Goal: Check status: Check status

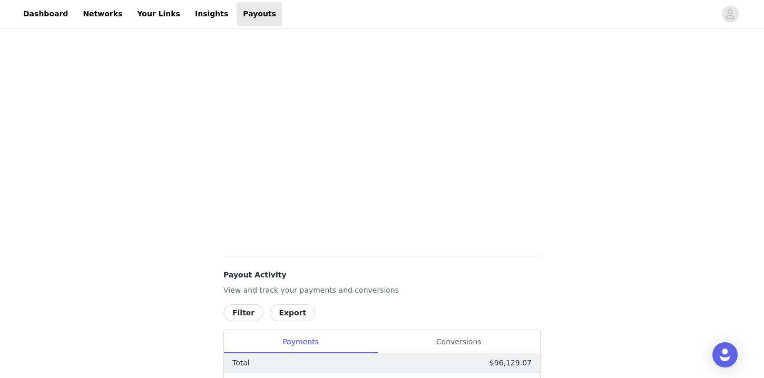
scroll to position [381, 0]
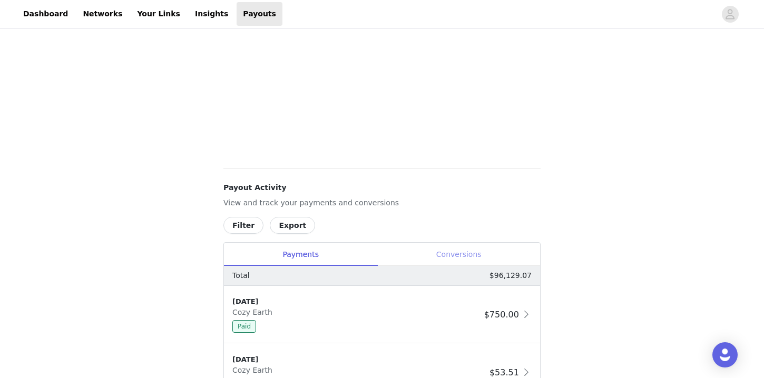
click at [474, 259] on div "Conversions" at bounding box center [458, 255] width 163 height 24
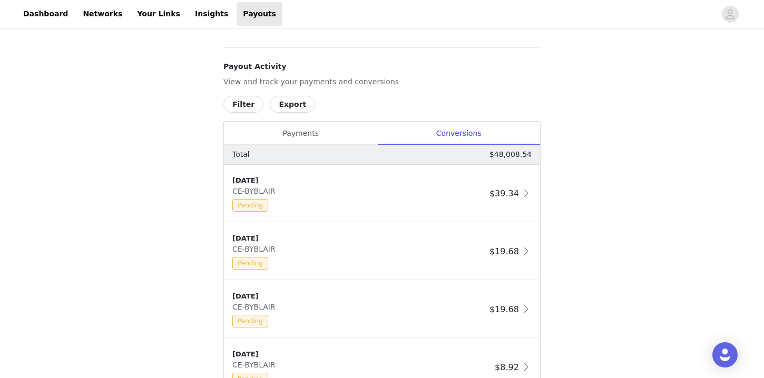
scroll to position [522, 0]
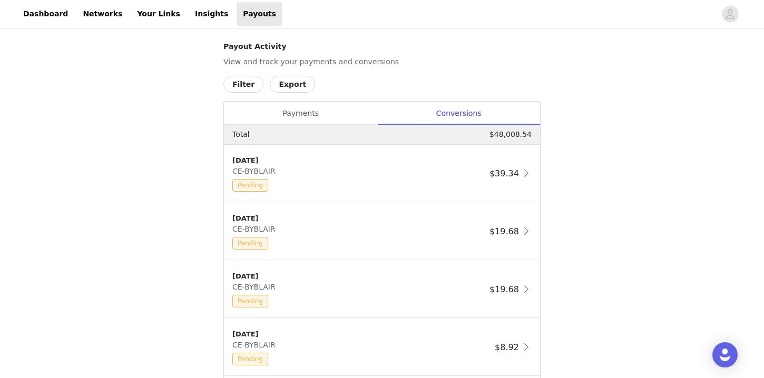
click at [246, 88] on button "Filter" at bounding box center [243, 84] width 40 height 17
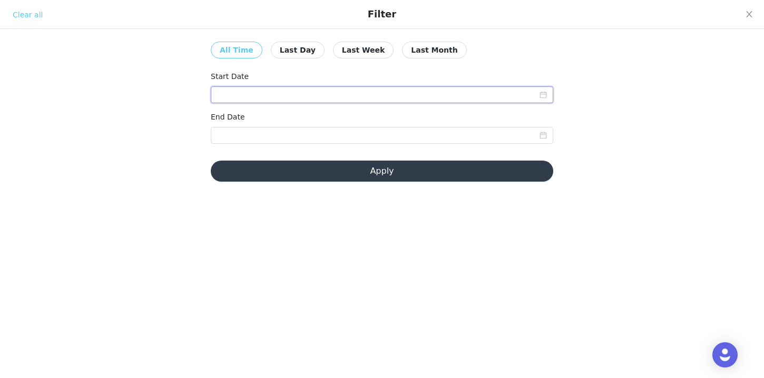
click at [340, 97] on input at bounding box center [382, 94] width 342 height 17
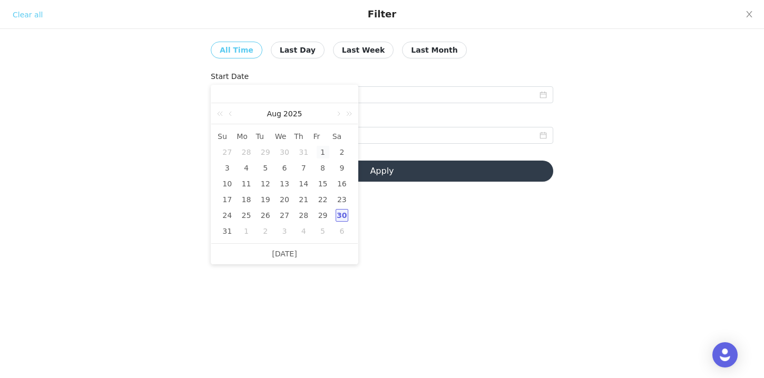
click at [320, 153] on div "1" at bounding box center [323, 152] width 13 height 13
type input "[DATE]"
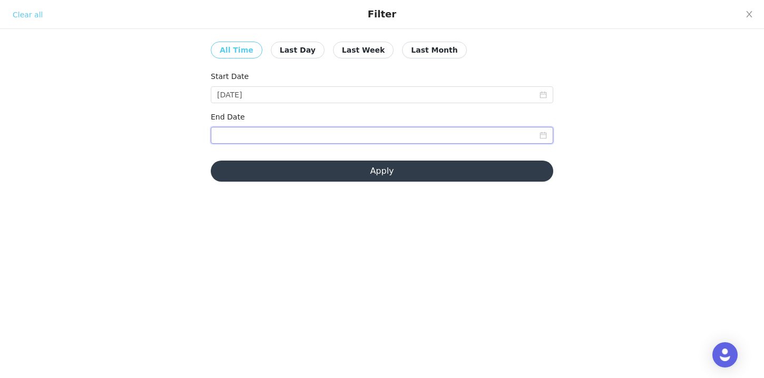
click at [343, 135] on input at bounding box center [382, 135] width 342 height 17
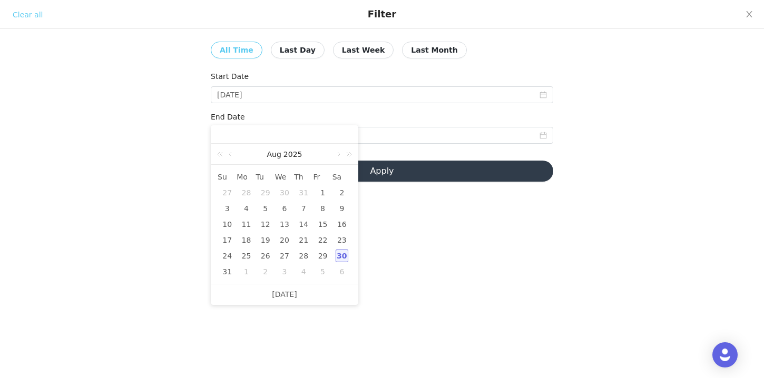
click at [340, 259] on div "30" at bounding box center [341, 256] width 13 height 13
type input "[DATE]"
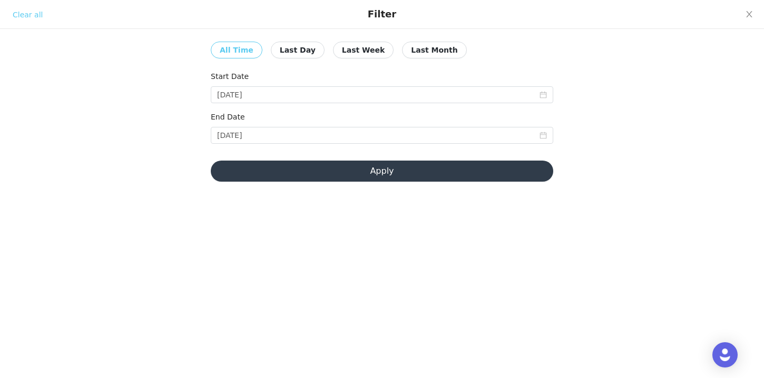
click at [372, 178] on button "Apply" at bounding box center [382, 171] width 342 height 21
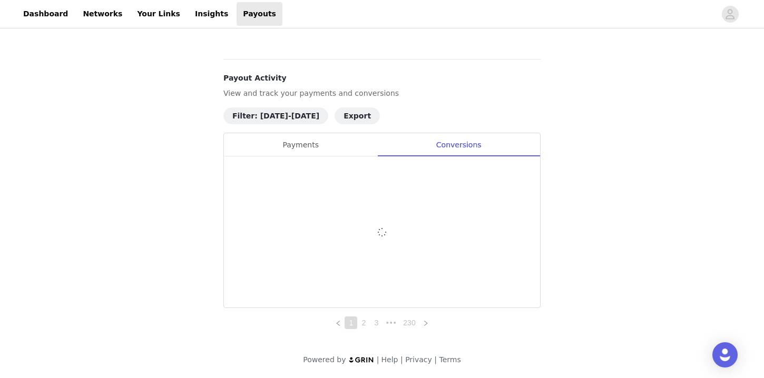
scroll to position [491, 0]
